Goal: Transaction & Acquisition: Purchase product/service

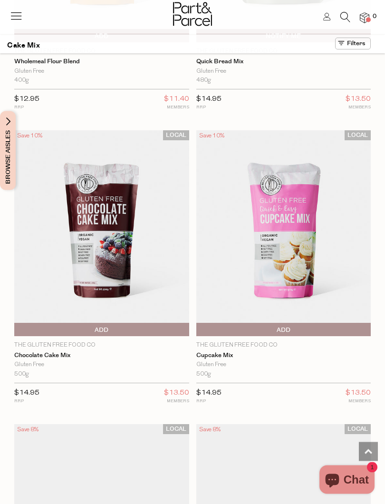
scroll to position [792, 0]
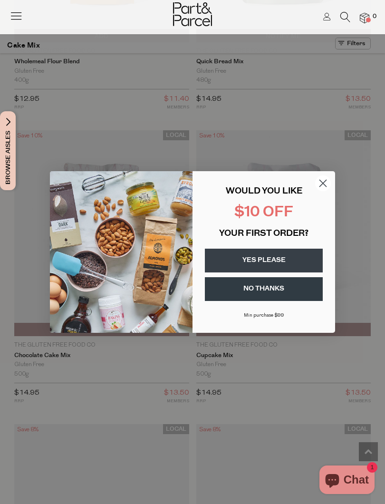
click at [328, 184] on circle "Close dialog" at bounding box center [323, 184] width 16 height 16
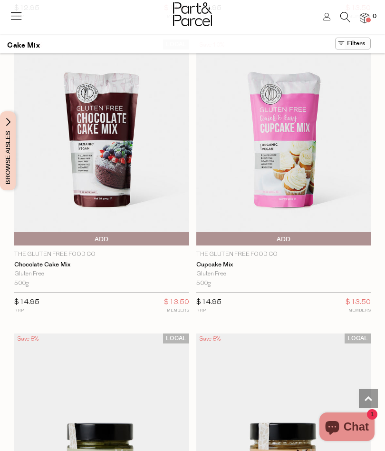
scroll to position [879, 0]
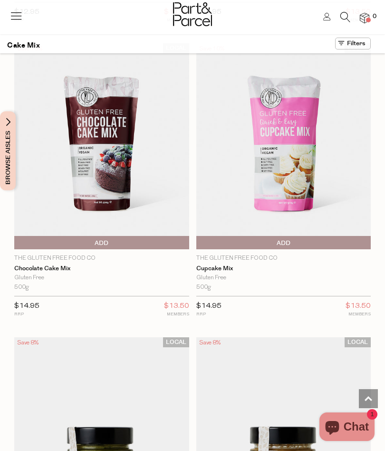
click at [272, 256] on p "The Gluten Free Food Co" at bounding box center [284, 258] width 175 height 9
click at [241, 254] on p "The Gluten Free Food Co" at bounding box center [284, 258] width 175 height 9
click at [222, 265] on link "Cupcake Mix" at bounding box center [284, 269] width 175 height 8
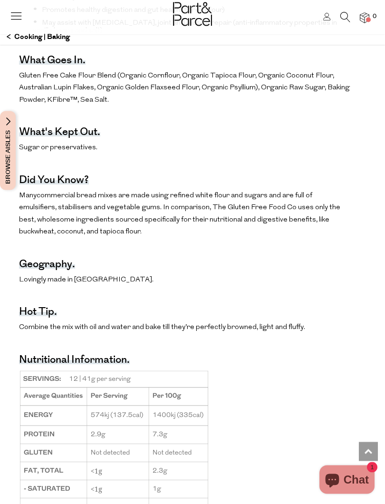
scroll to position [652, 0]
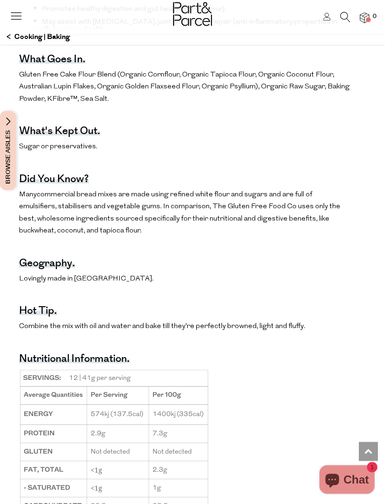
click at [331, 173] on div "The benefits. Promotes brain and heart health, and is a rich source of energy (…" at bounding box center [185, 254] width 332 height 690
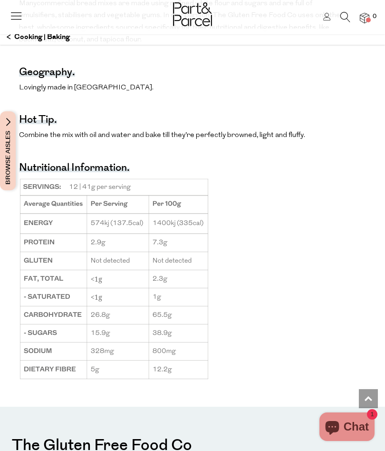
scroll to position [843, 0]
